Goal: Navigation & Orientation: Understand site structure

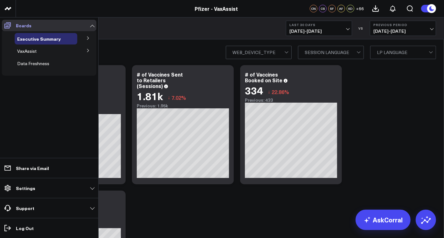
click at [11, 27] on icon at bounding box center [8, 26] width 8 height 8
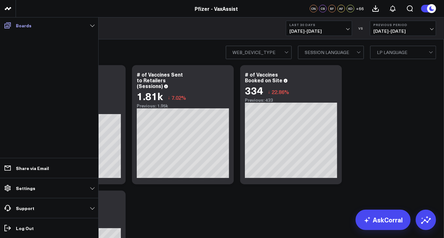
click at [10, 27] on icon at bounding box center [8, 26] width 8 height 8
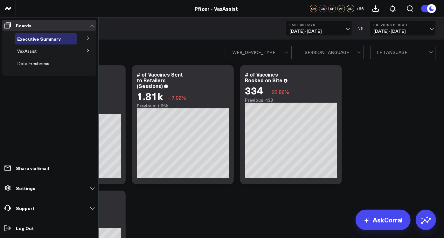
click at [90, 41] on button at bounding box center [88, 38] width 17 height 10
click at [90, 41] on button at bounding box center [88, 38] width 10 height 17
